Goal: Task Accomplishment & Management: Manage account settings

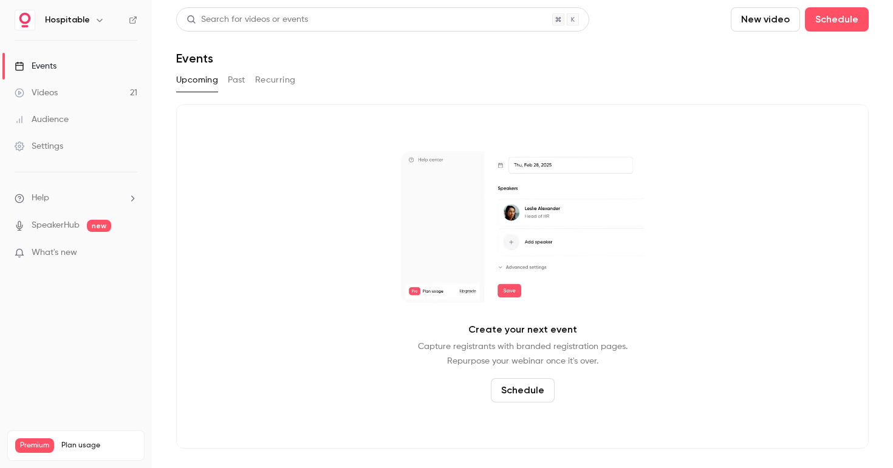
click at [66, 147] on link "Settings" at bounding box center [76, 146] width 152 height 27
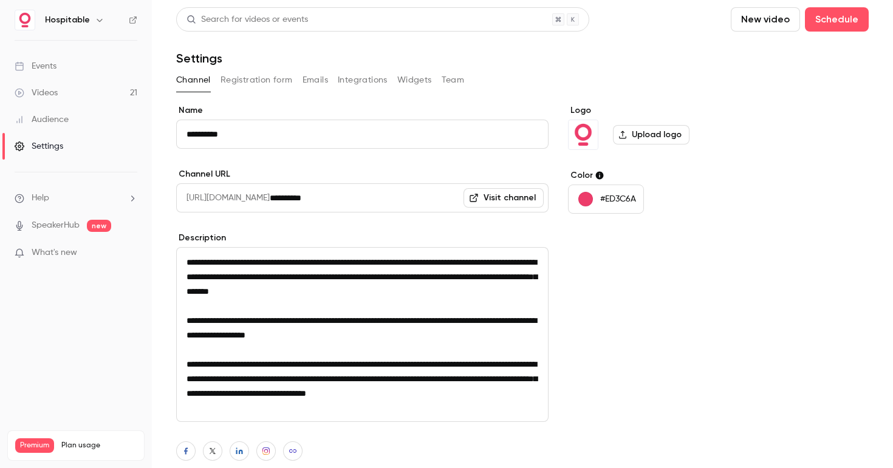
click at [375, 69] on div "**********" at bounding box center [522, 291] width 692 height 568
click at [370, 75] on button "Integrations" at bounding box center [363, 79] width 50 height 19
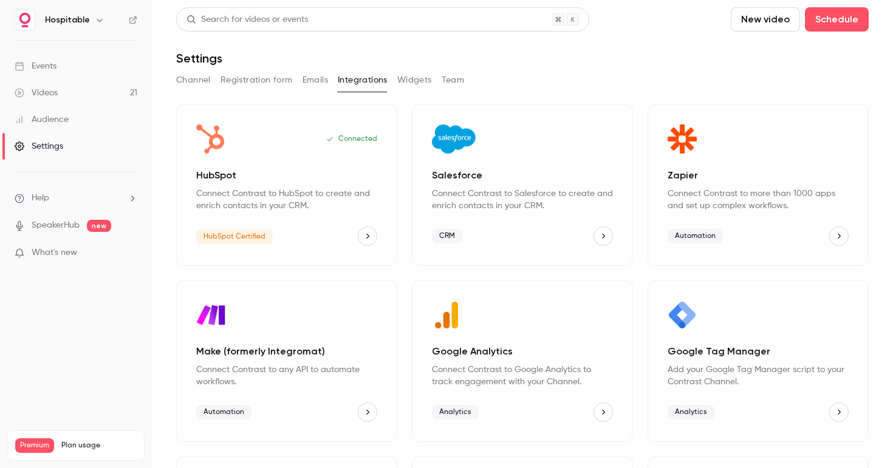
click at [312, 203] on p "Connect Contrast to HubSpot to create and enrich contacts in your CRM." at bounding box center [286, 200] width 181 height 24
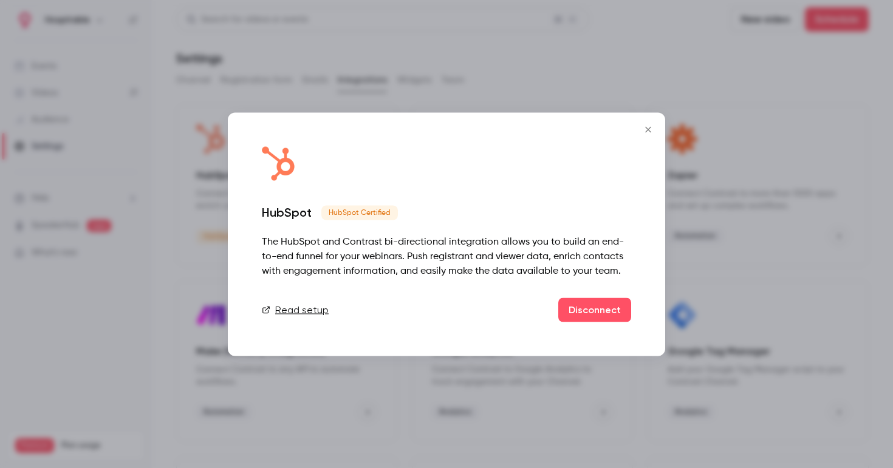
click at [646, 130] on icon "Close" at bounding box center [648, 130] width 15 height 10
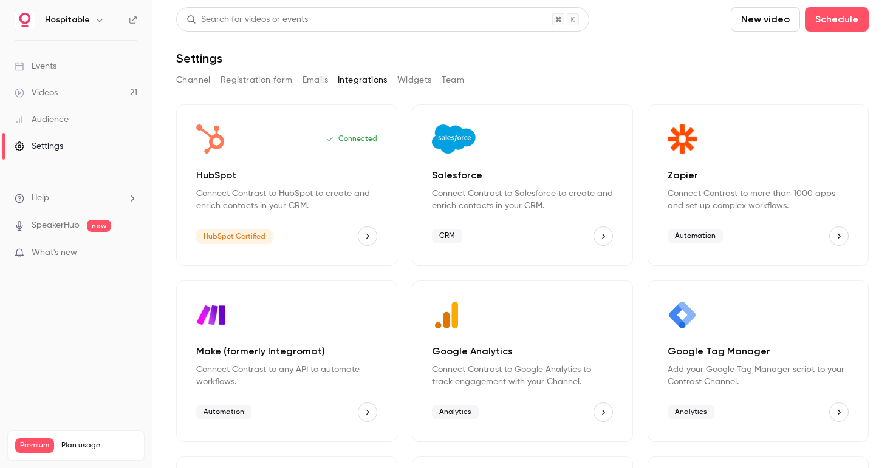
click at [279, 211] on p "Connect Contrast to HubSpot to create and enrich contacts in your CRM." at bounding box center [286, 200] width 181 height 24
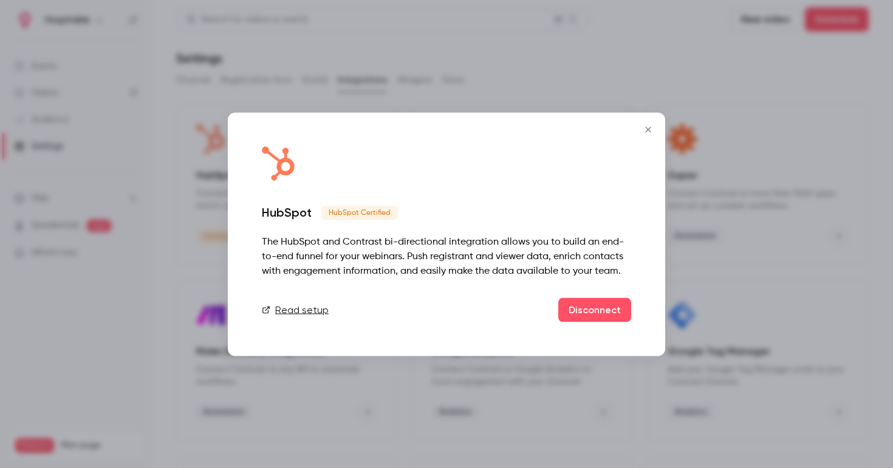
click at [303, 312] on link "Read setup" at bounding box center [295, 309] width 67 height 15
click at [648, 130] on icon "Close" at bounding box center [647, 128] width 5 height 5
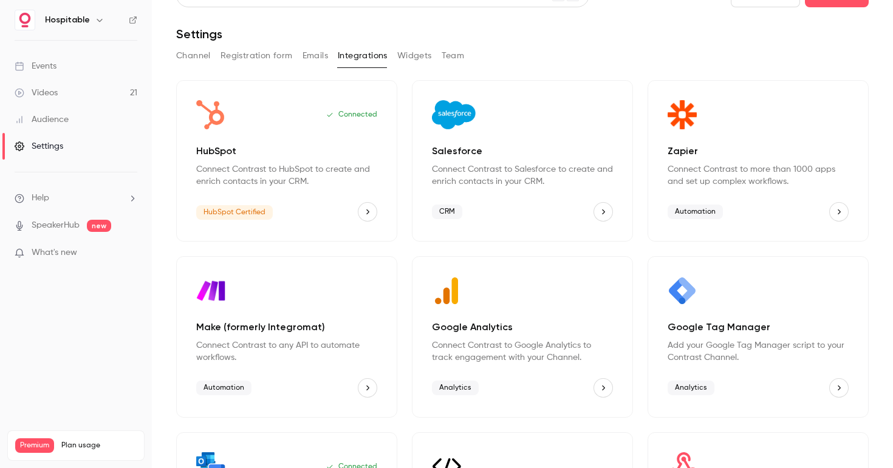
scroll to position [23, 0]
